Goal: Navigation & Orientation: Find specific page/section

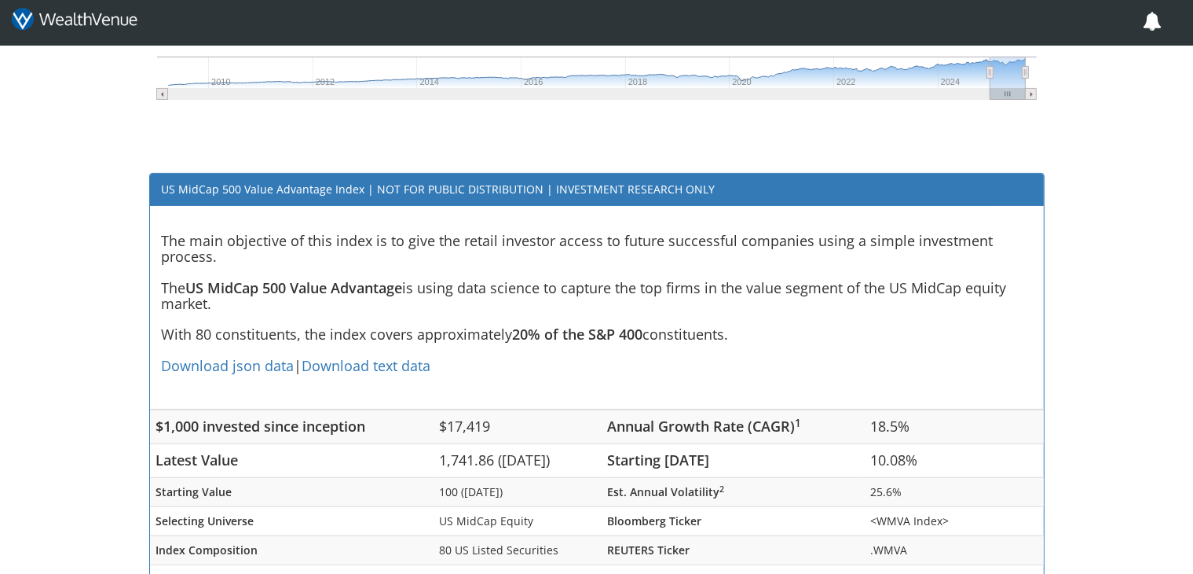
scroll to position [415, 0]
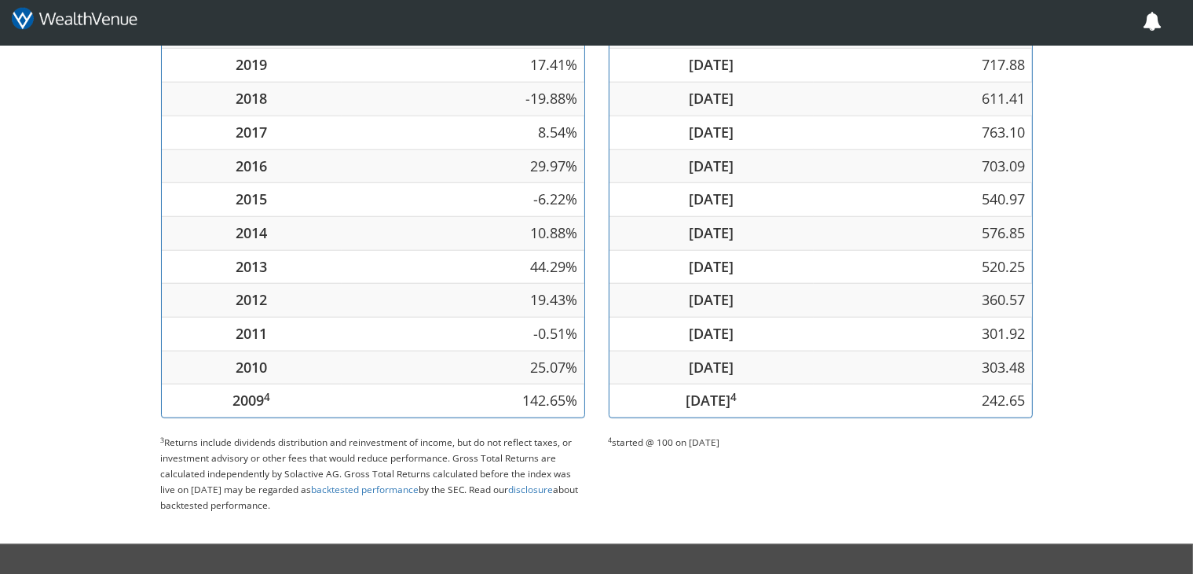
scroll to position [1443, 0]
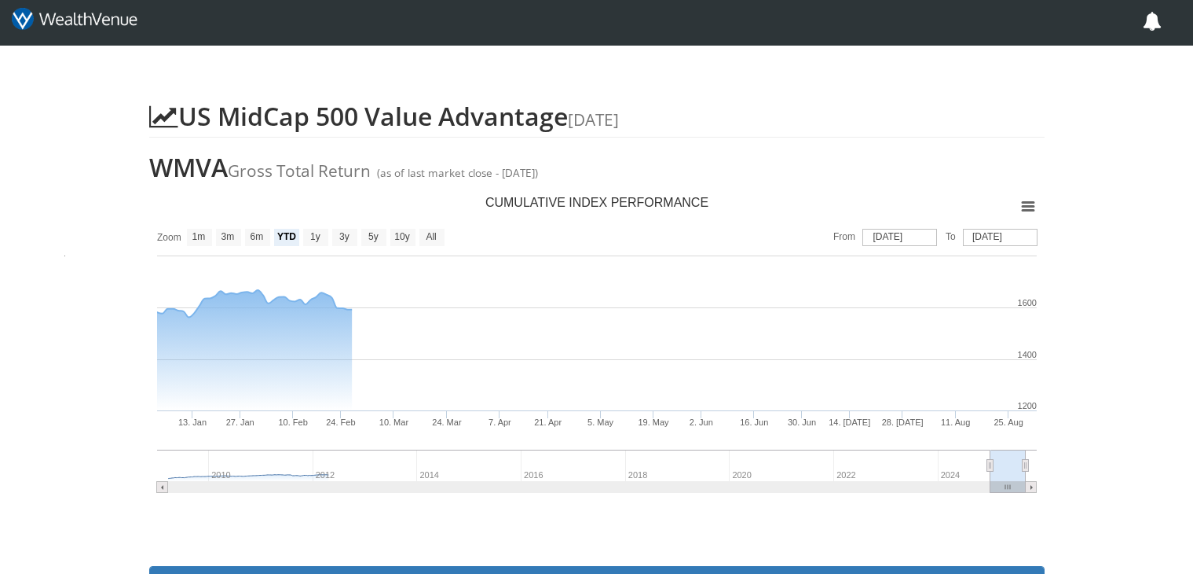
scroll to position [1378, 0]
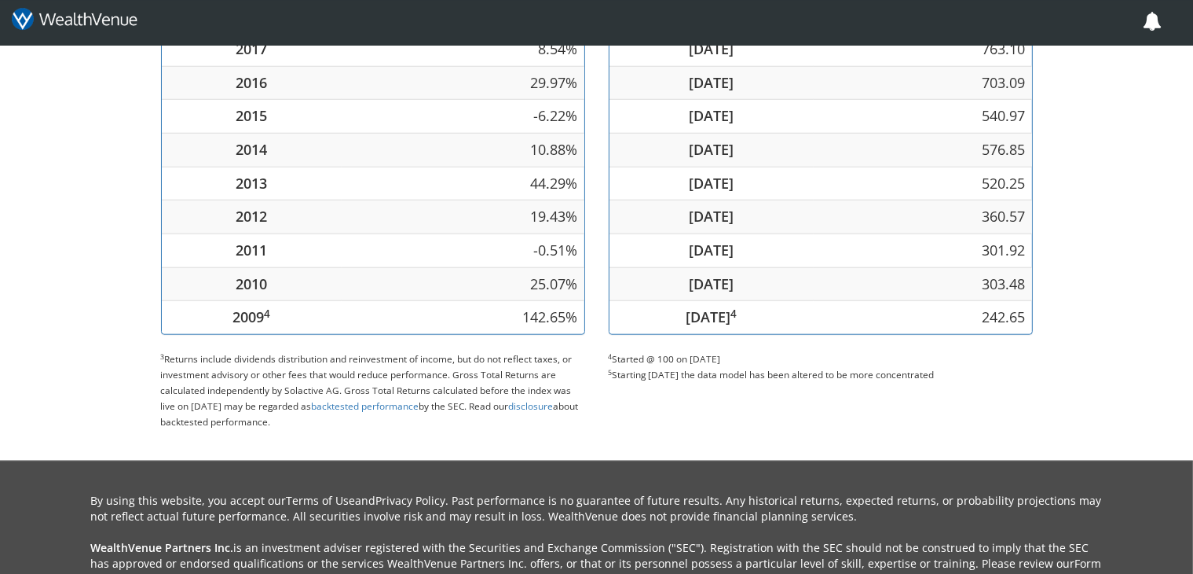
scroll to position [1692, 0]
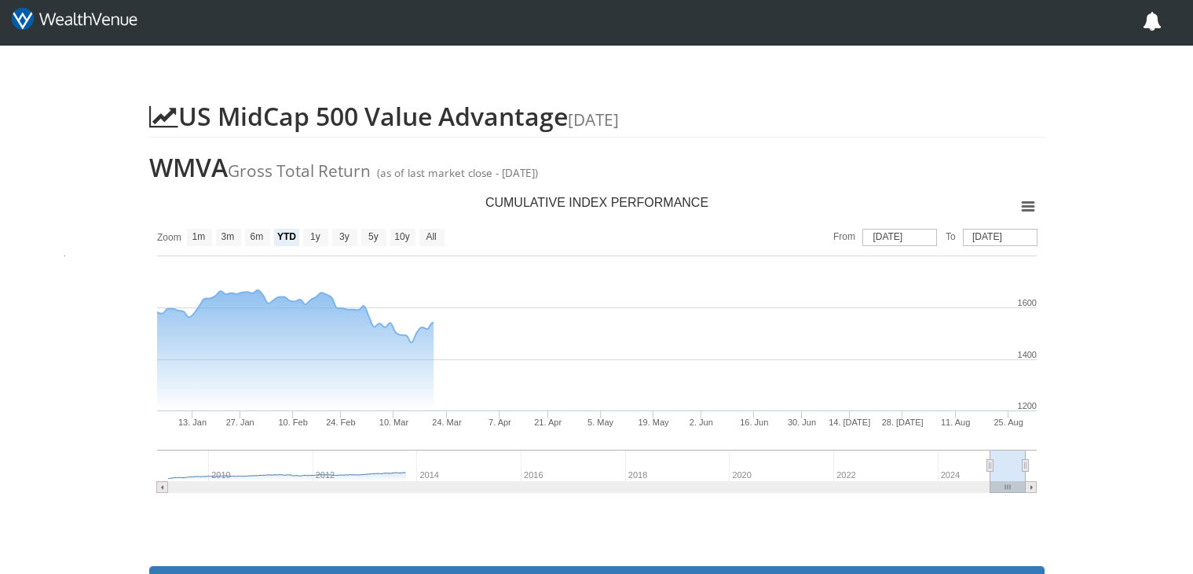
scroll to position [1378, 0]
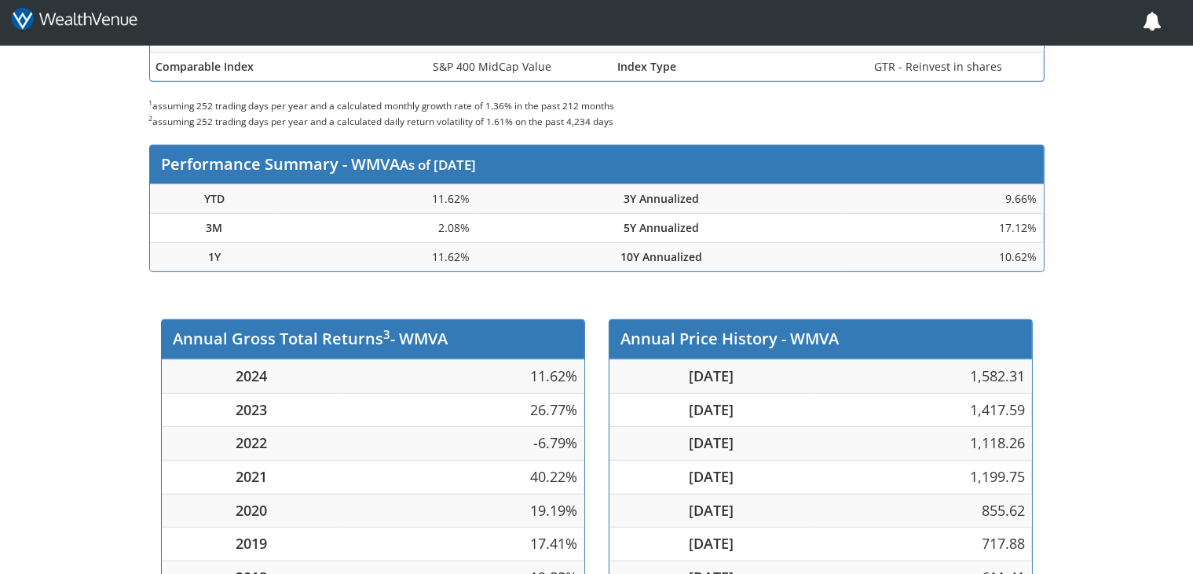
scroll to position [1461, 0]
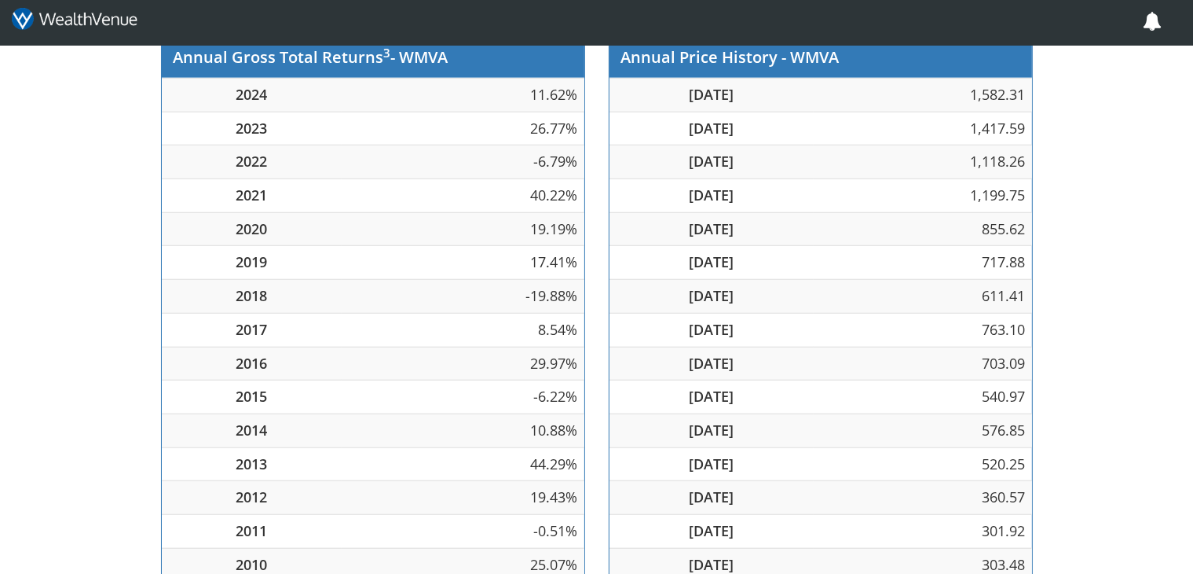
scroll to position [1692, 0]
